Goal: Task Accomplishment & Management: Manage account settings

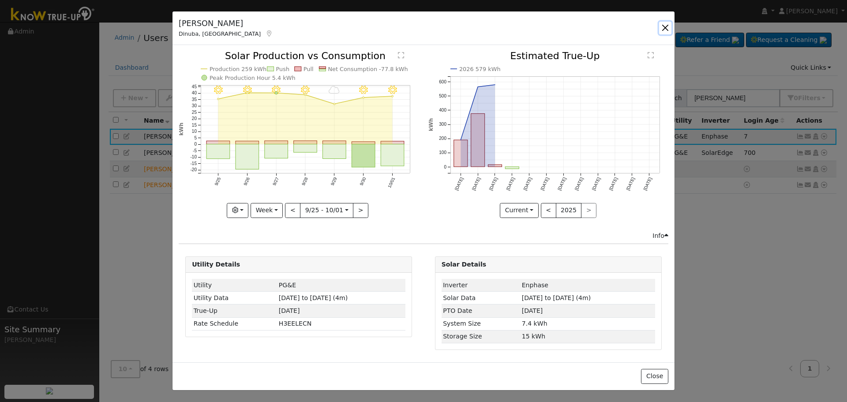
click at [664, 27] on button "button" at bounding box center [665, 28] width 12 height 12
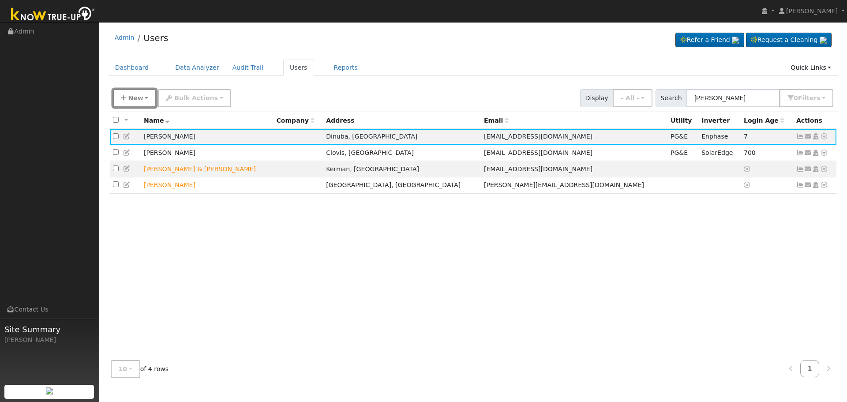
click at [147, 96] on button "New" at bounding box center [135, 98] width 44 height 18
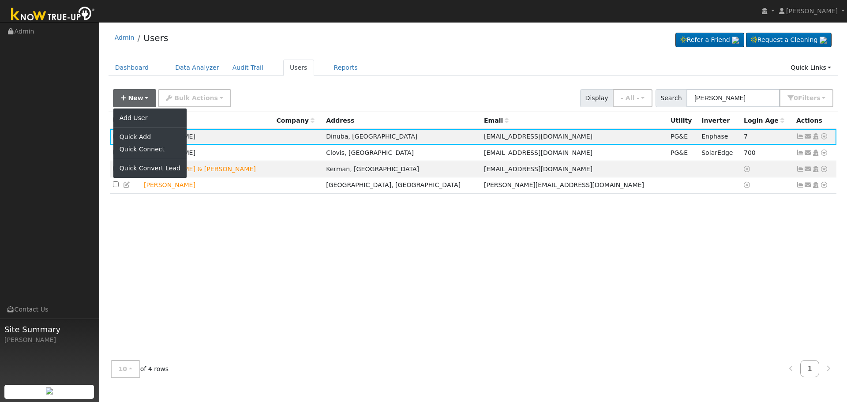
click at [308, 90] on div "New Add User Quick Add Quick Connect Quick Convert Lead Bulk Actions Send Email…" at bounding box center [473, 96] width 724 height 21
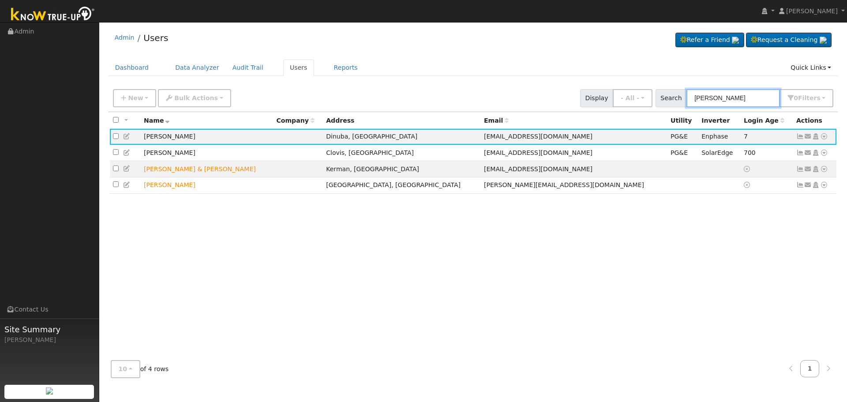
drag, startPoint x: 740, startPoint y: 101, endPoint x: 541, endPoint y: 108, distance: 199.9
click at [541, 108] on div "New Add User Quick Add Quick Connect Quick Convert Lead Bulk Actions Send Email…" at bounding box center [472, 98] width 729 height 27
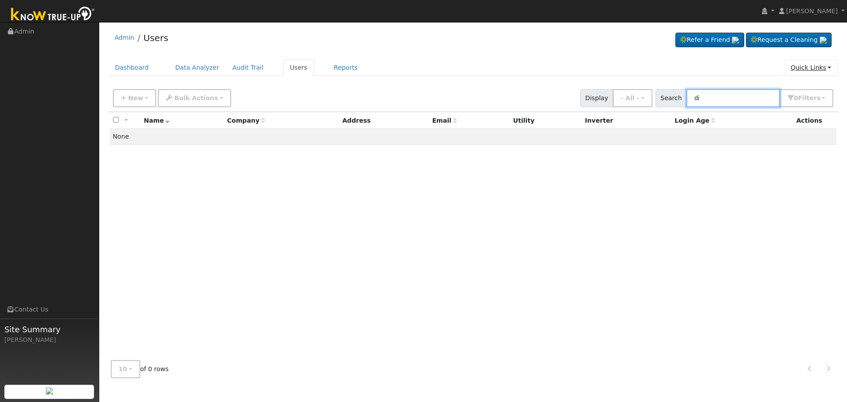
type input "d"
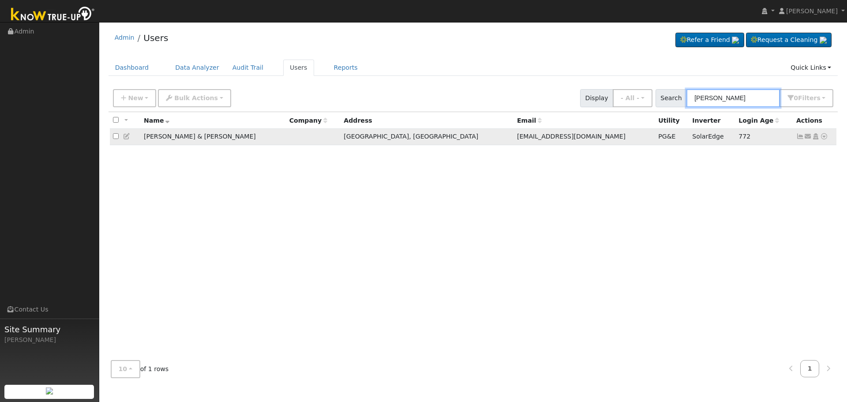
type input "[PERSON_NAME]"
click at [150, 142] on td "[PERSON_NAME] & [PERSON_NAME]" at bounding box center [214, 137] width 146 height 16
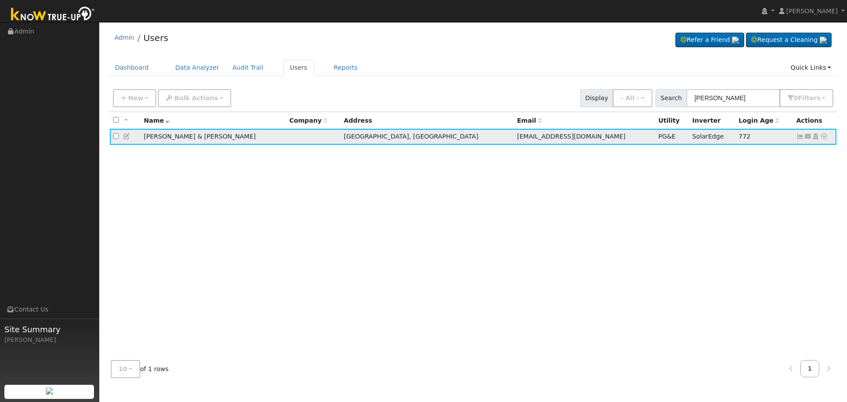
click at [125, 138] on icon at bounding box center [127, 136] width 8 height 6
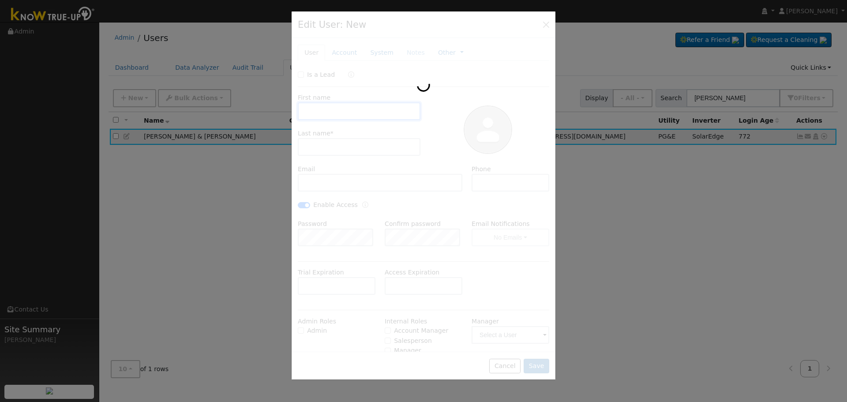
type input "[PERSON_NAME] & [PERSON_NAME]"
type input "[PERSON_NAME]"
type input "[EMAIL_ADDRESS][DOMAIN_NAME]"
checkbox input "true"
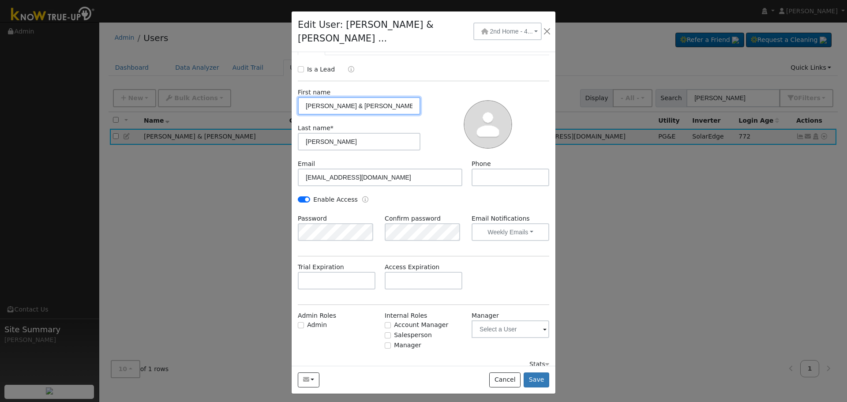
scroll to position [29, 0]
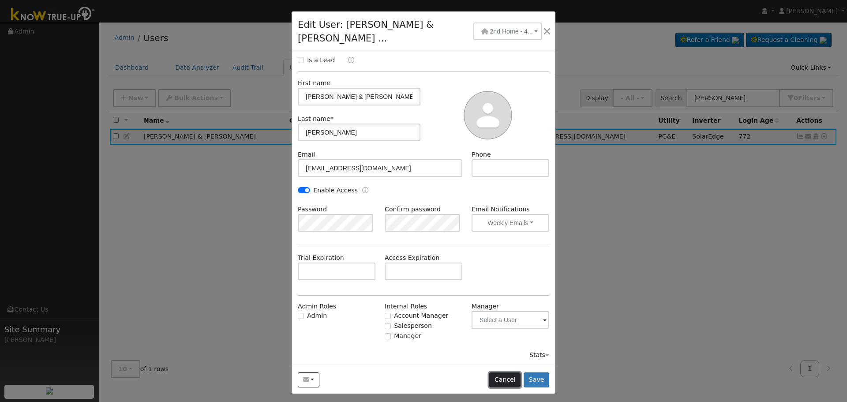
click at [503, 372] on button "Cancel" at bounding box center [504, 379] width 31 height 15
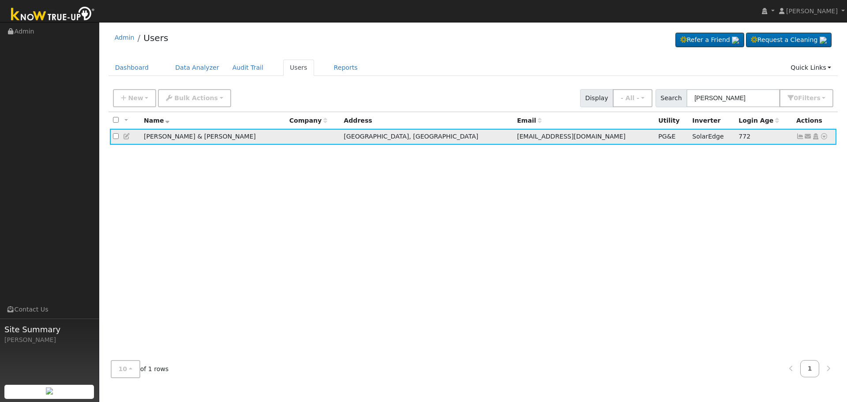
click at [800, 139] on icon at bounding box center [800, 136] width 8 height 6
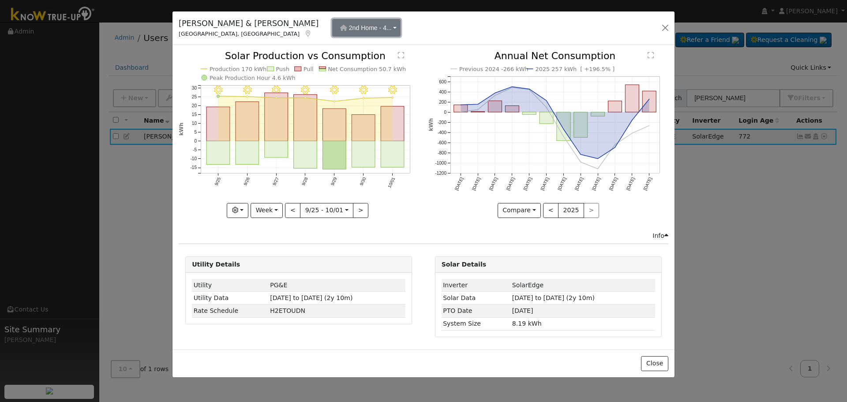
click at [349, 29] on span "2nd Home - 4..." at bounding box center [370, 27] width 43 height 7
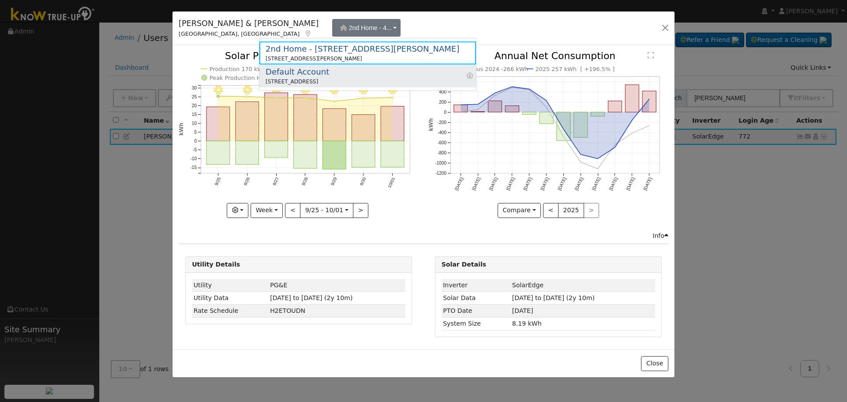
click at [291, 71] on div "Default Account" at bounding box center [297, 72] width 64 height 12
